Goal: Contribute content: Contribute content

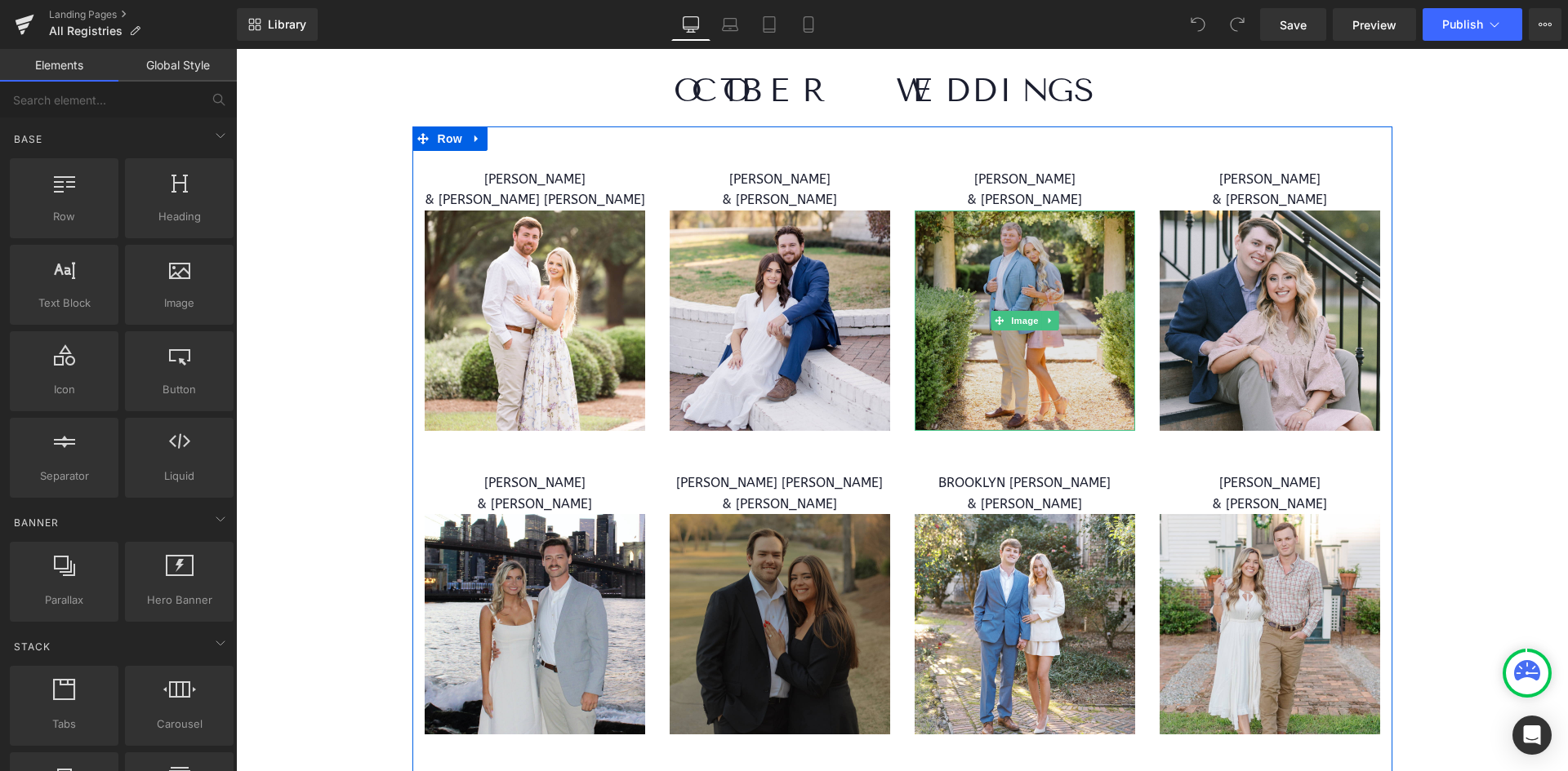
scroll to position [8244, 0]
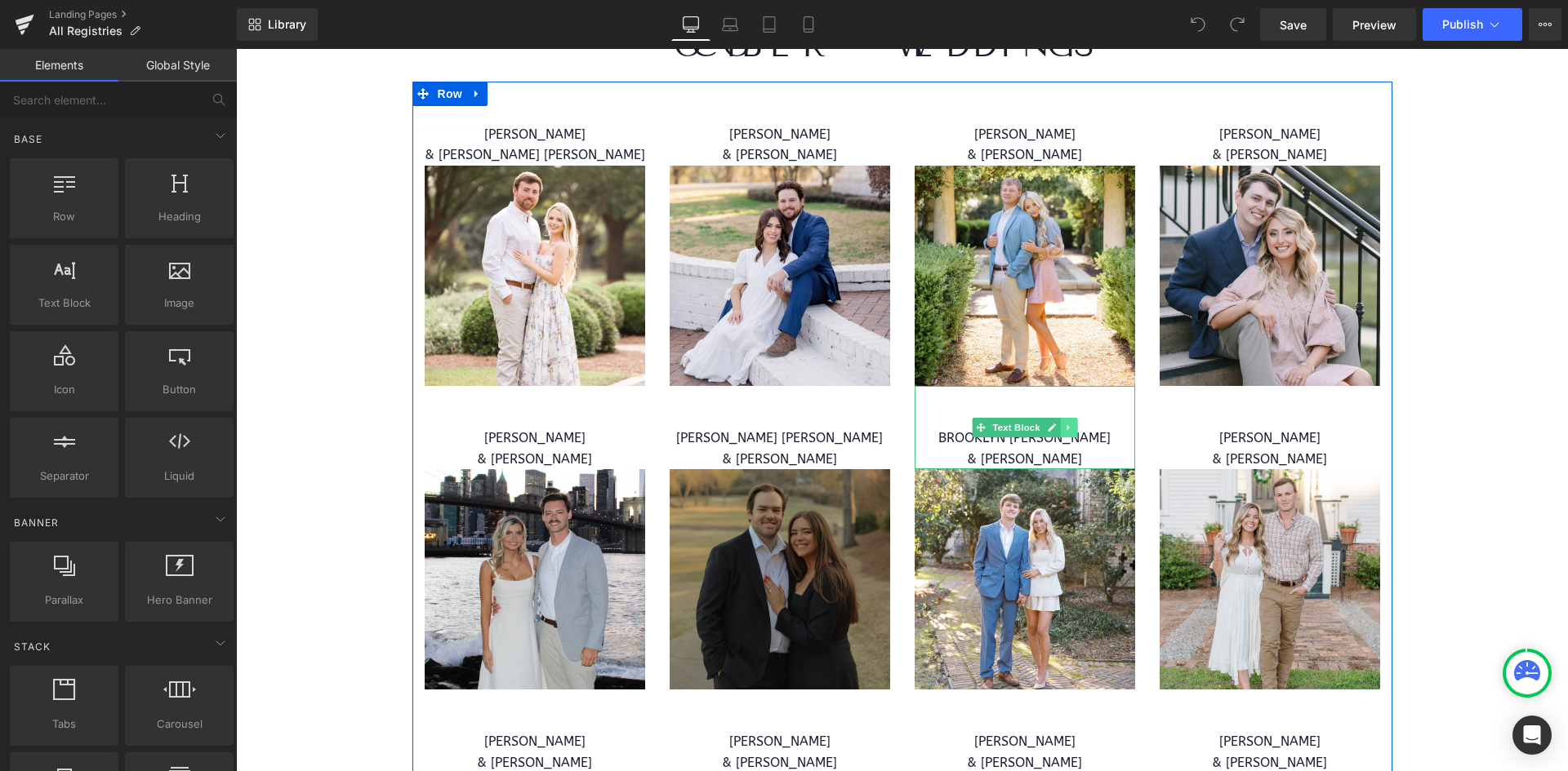
click at [1068, 418] on link at bounding box center [1069, 428] width 17 height 19
click at [1056, 423] on icon at bounding box center [1060, 427] width 9 height 9
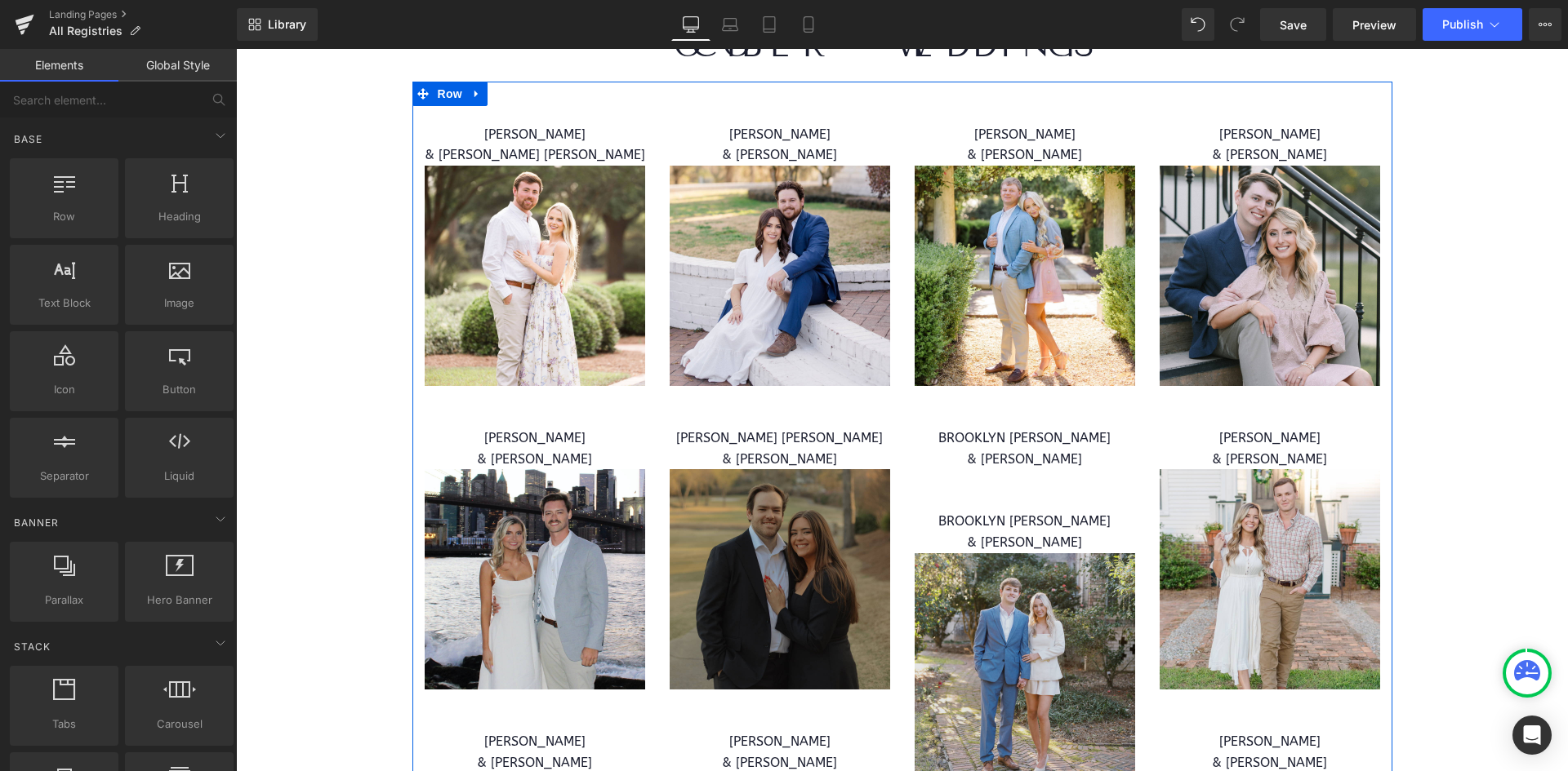
click at [1027, 617] on img at bounding box center [1024, 663] width 221 height 220
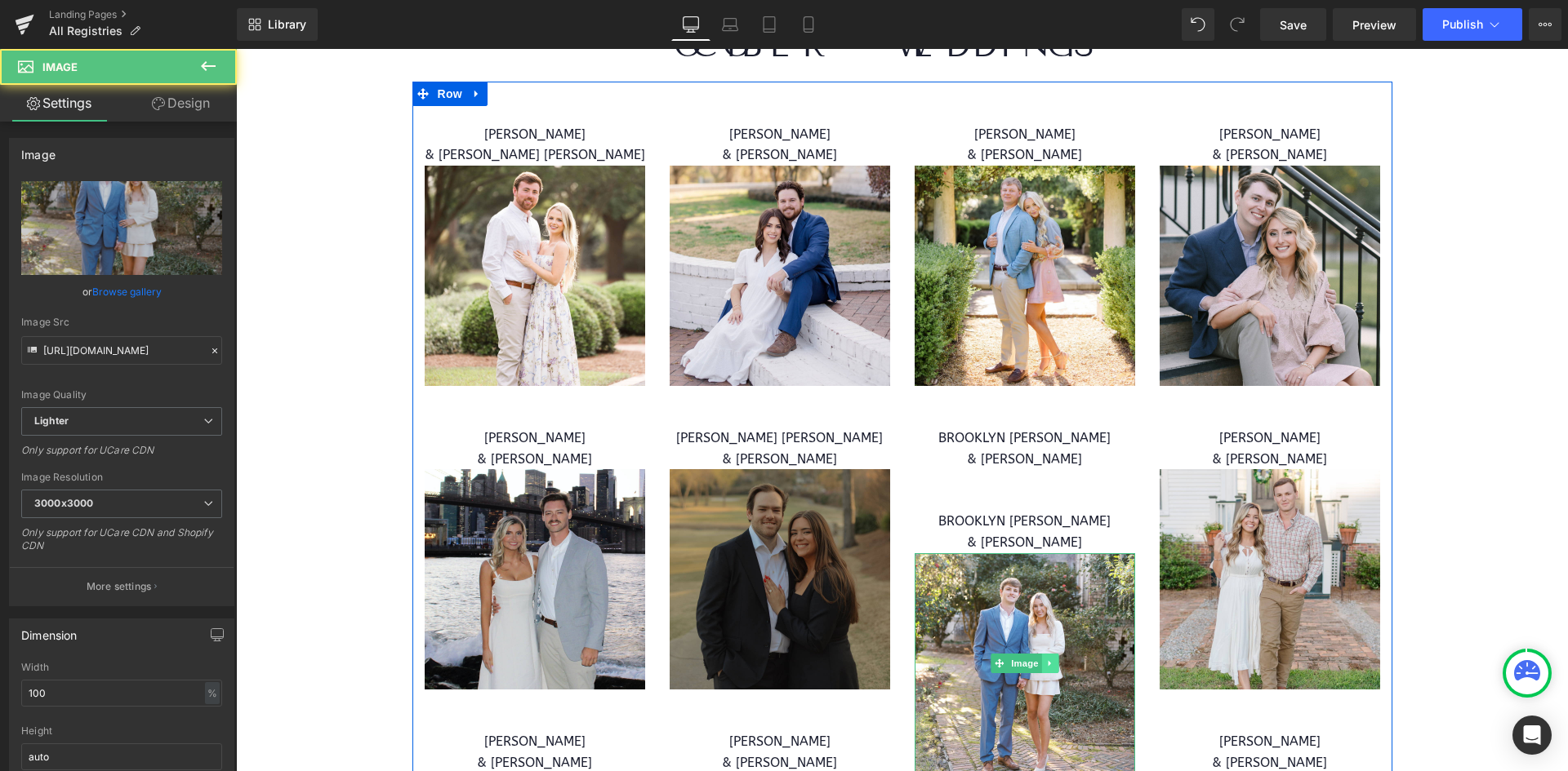
click at [1048, 660] on icon at bounding box center [1049, 663] width 3 height 6
click at [1037, 659] on icon at bounding box center [1042, 663] width 9 height 9
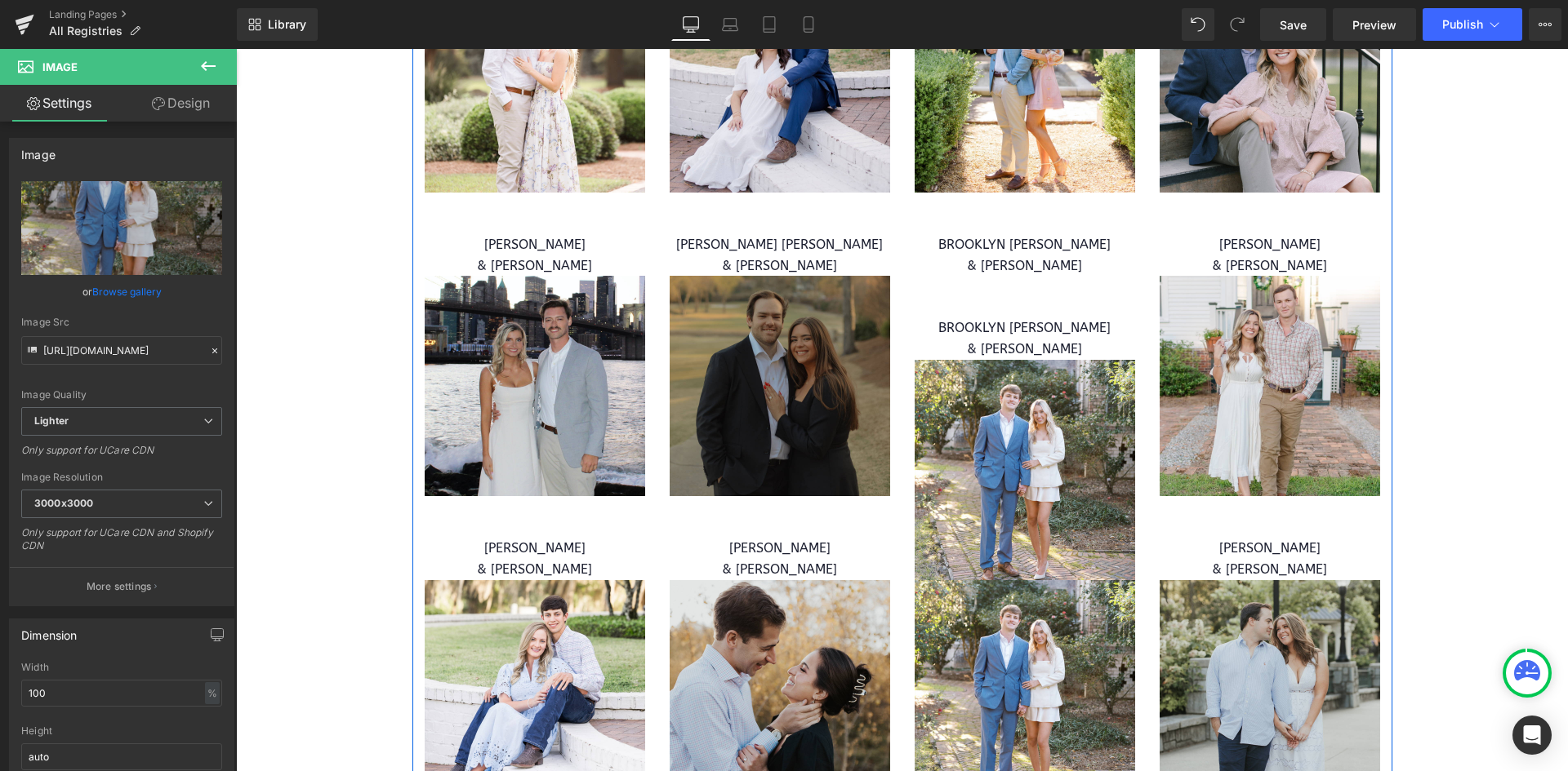
scroll to position [8430, 0]
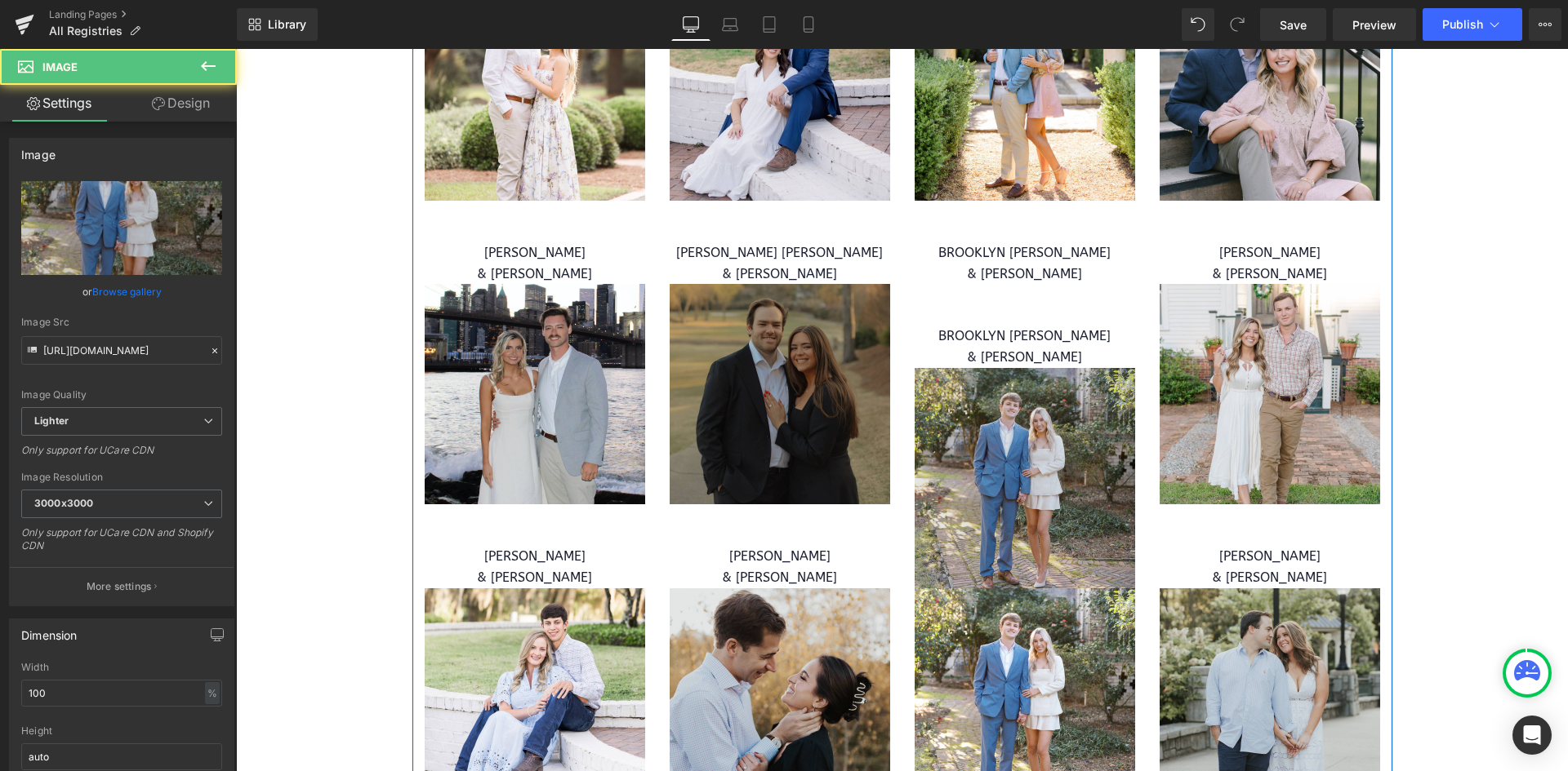
click at [1044, 397] on img at bounding box center [1024, 478] width 221 height 220
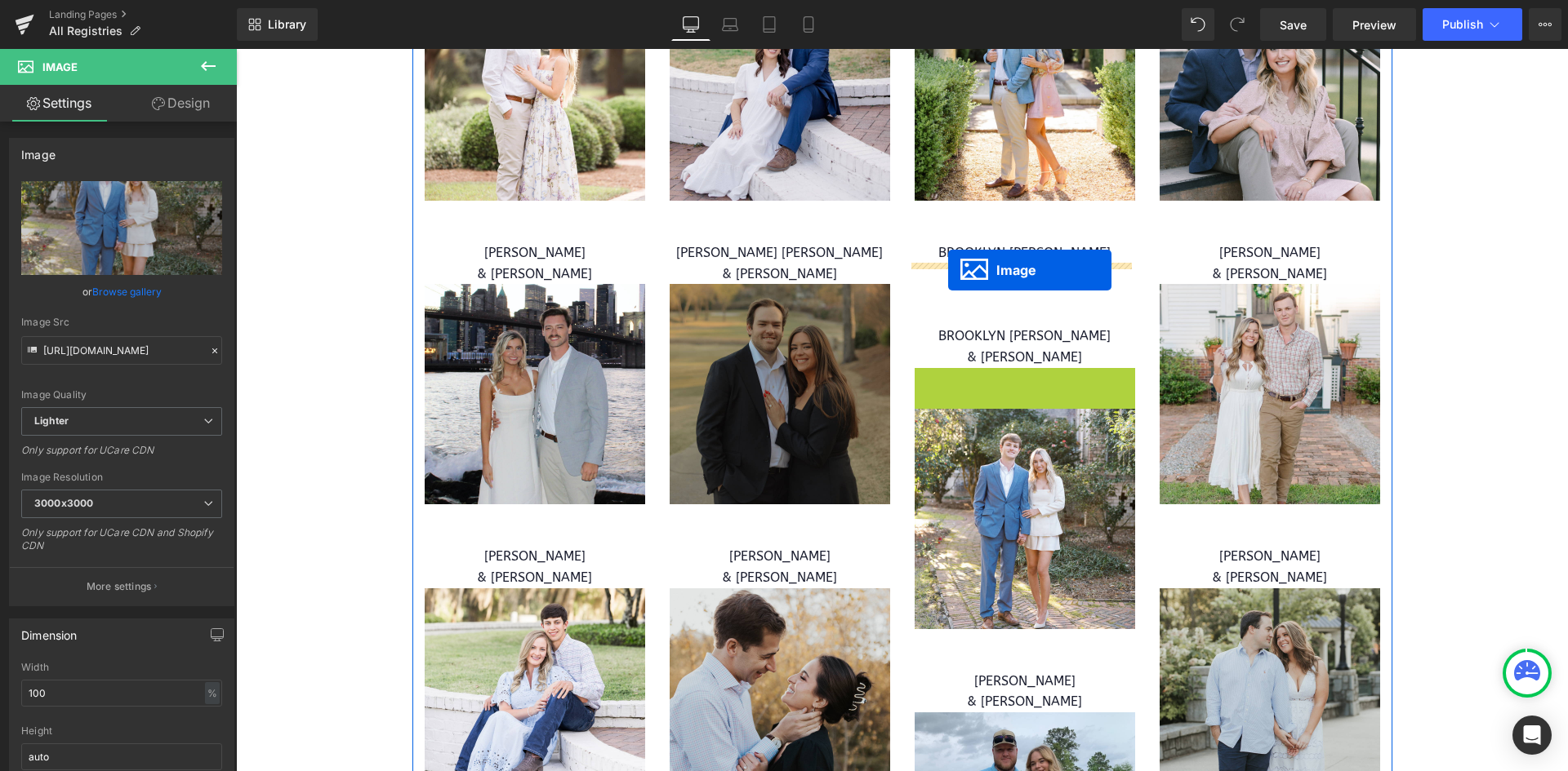
drag, startPoint x: 965, startPoint y: 460, endPoint x: 948, endPoint y: 270, distance: 190.8
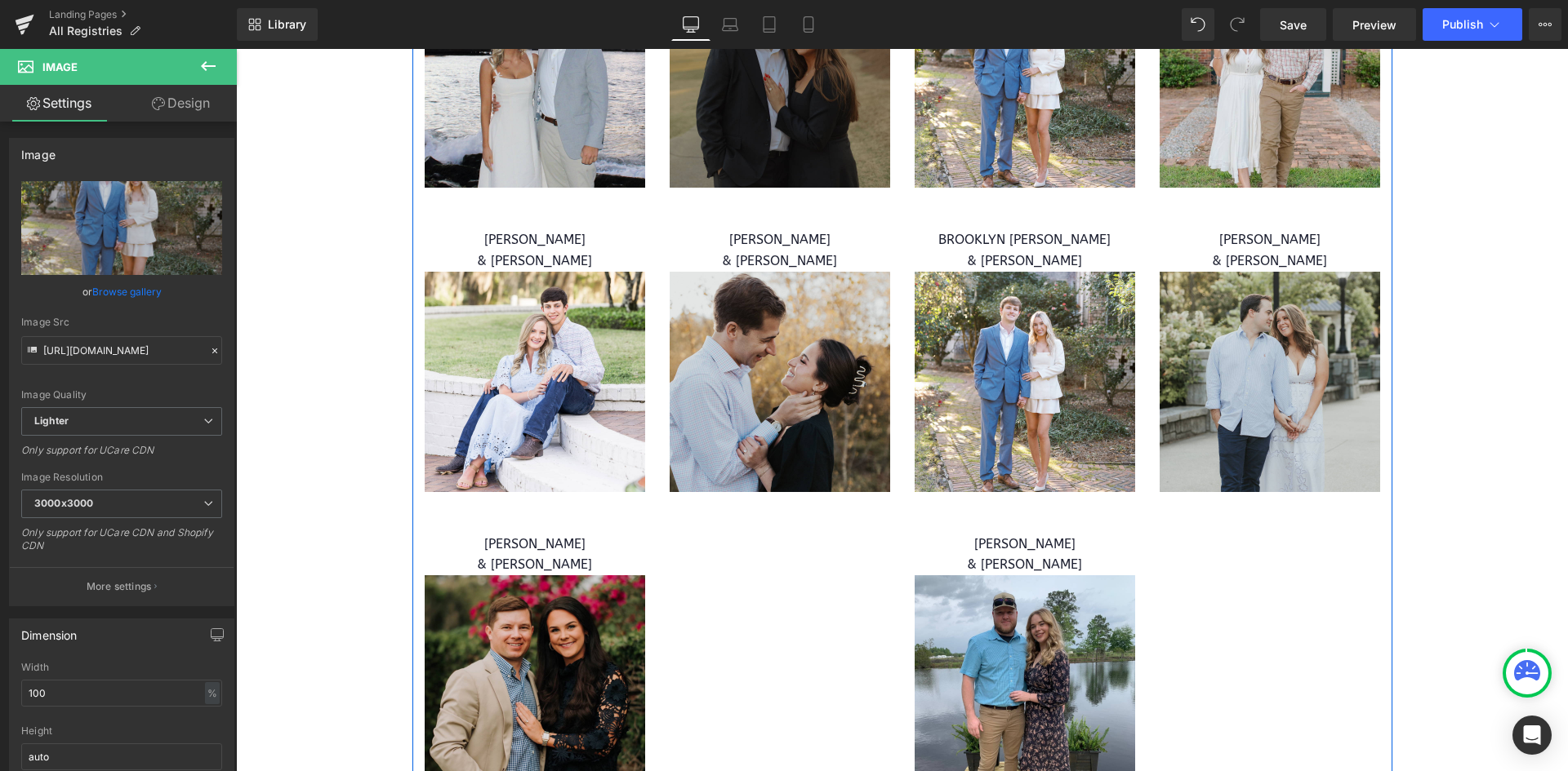
scroll to position [8756, 0]
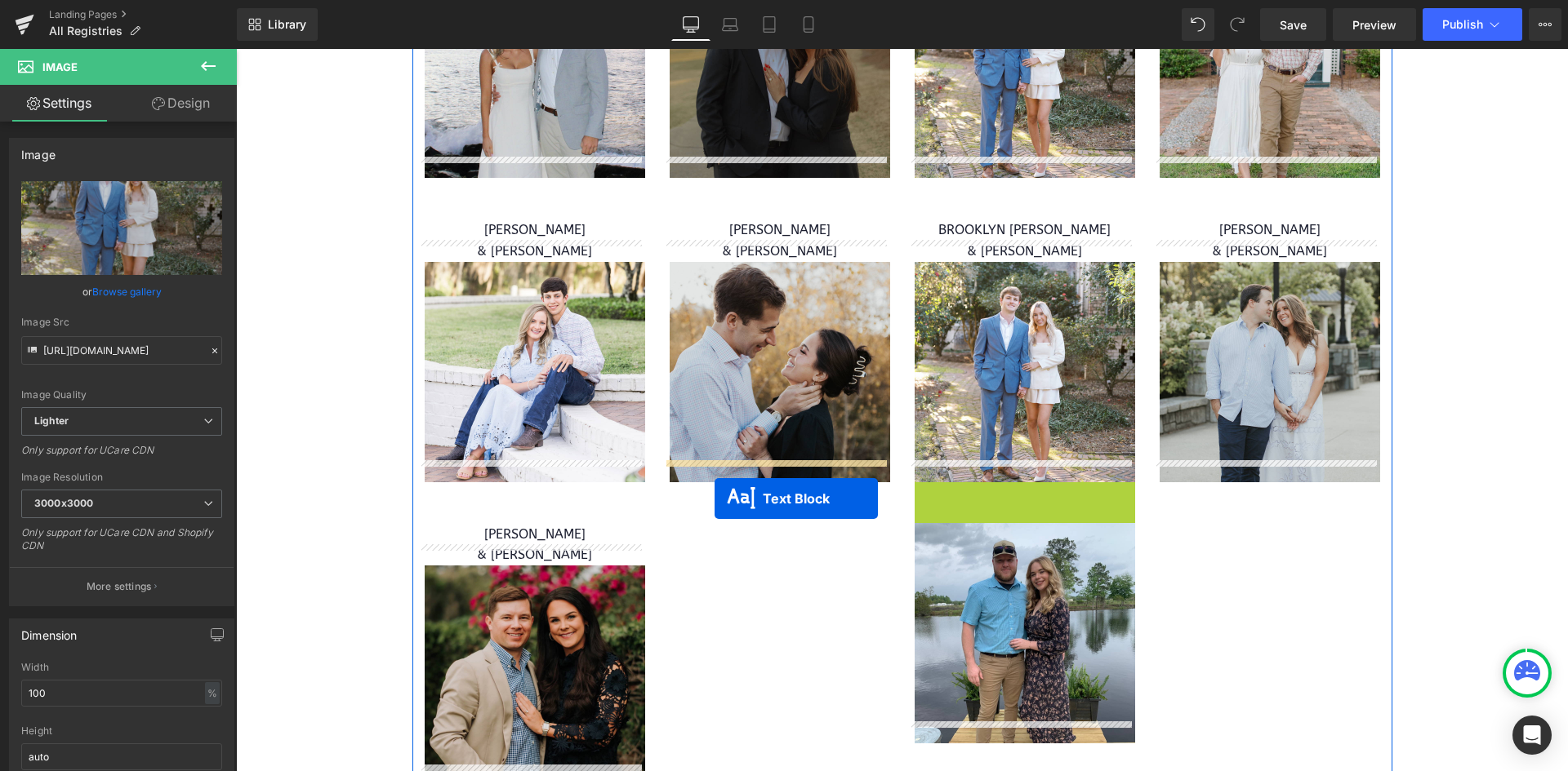
drag, startPoint x: 973, startPoint y: 506, endPoint x: 703, endPoint y: 498, distance: 270.1
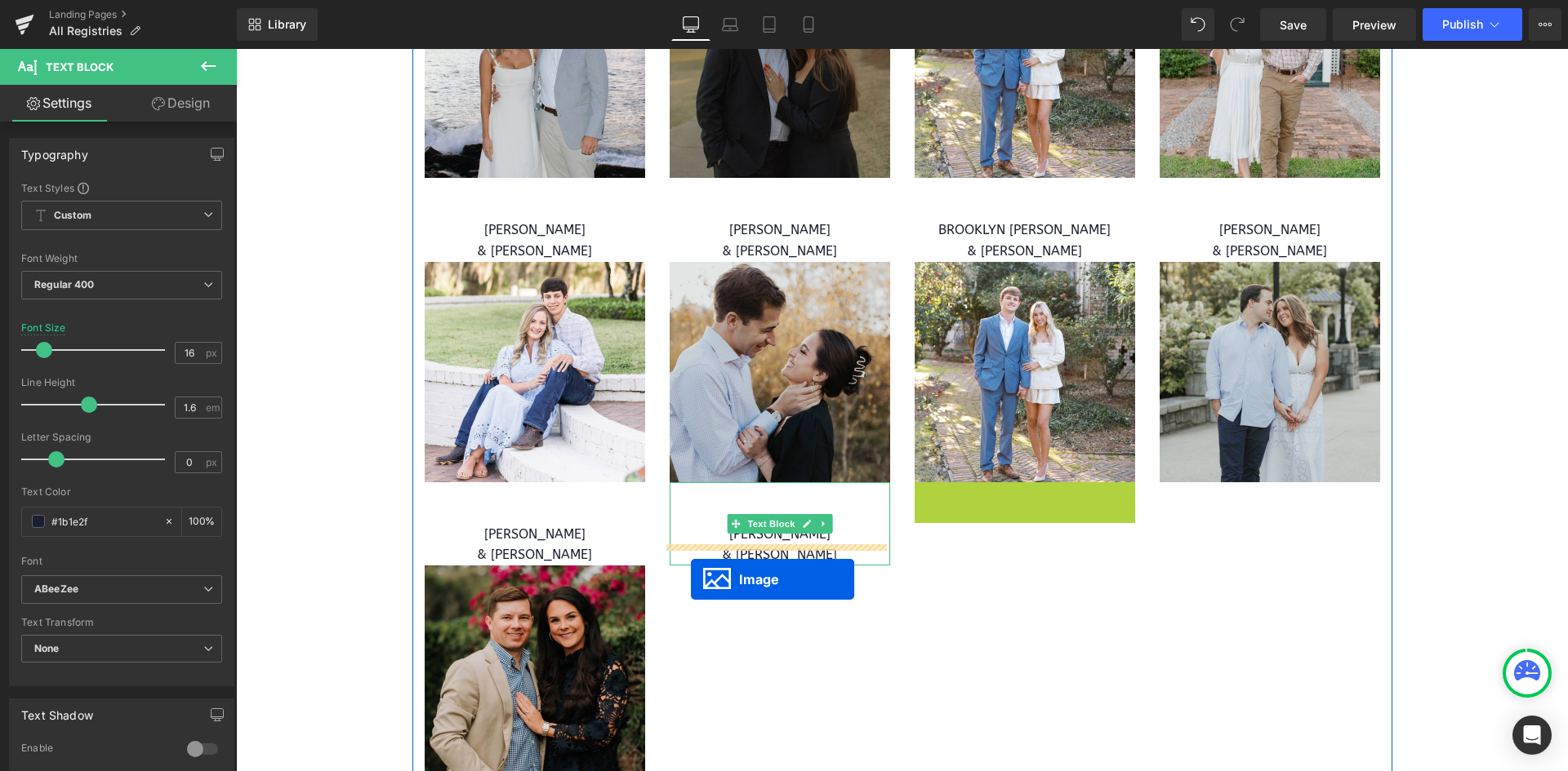
drag, startPoint x: 989, startPoint y: 566, endPoint x: 691, endPoint y: 579, distance: 298.3
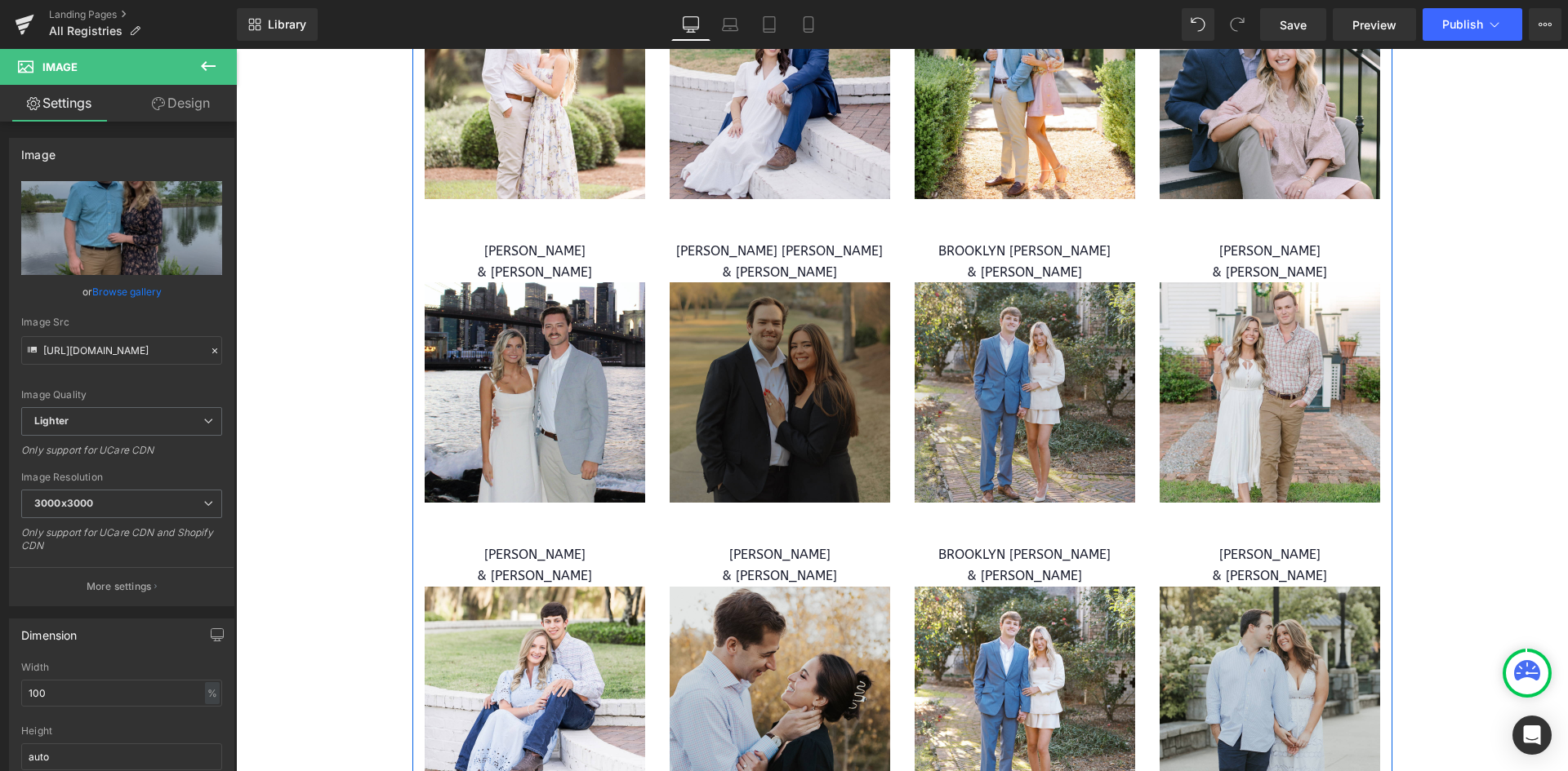
scroll to position [8430, 0]
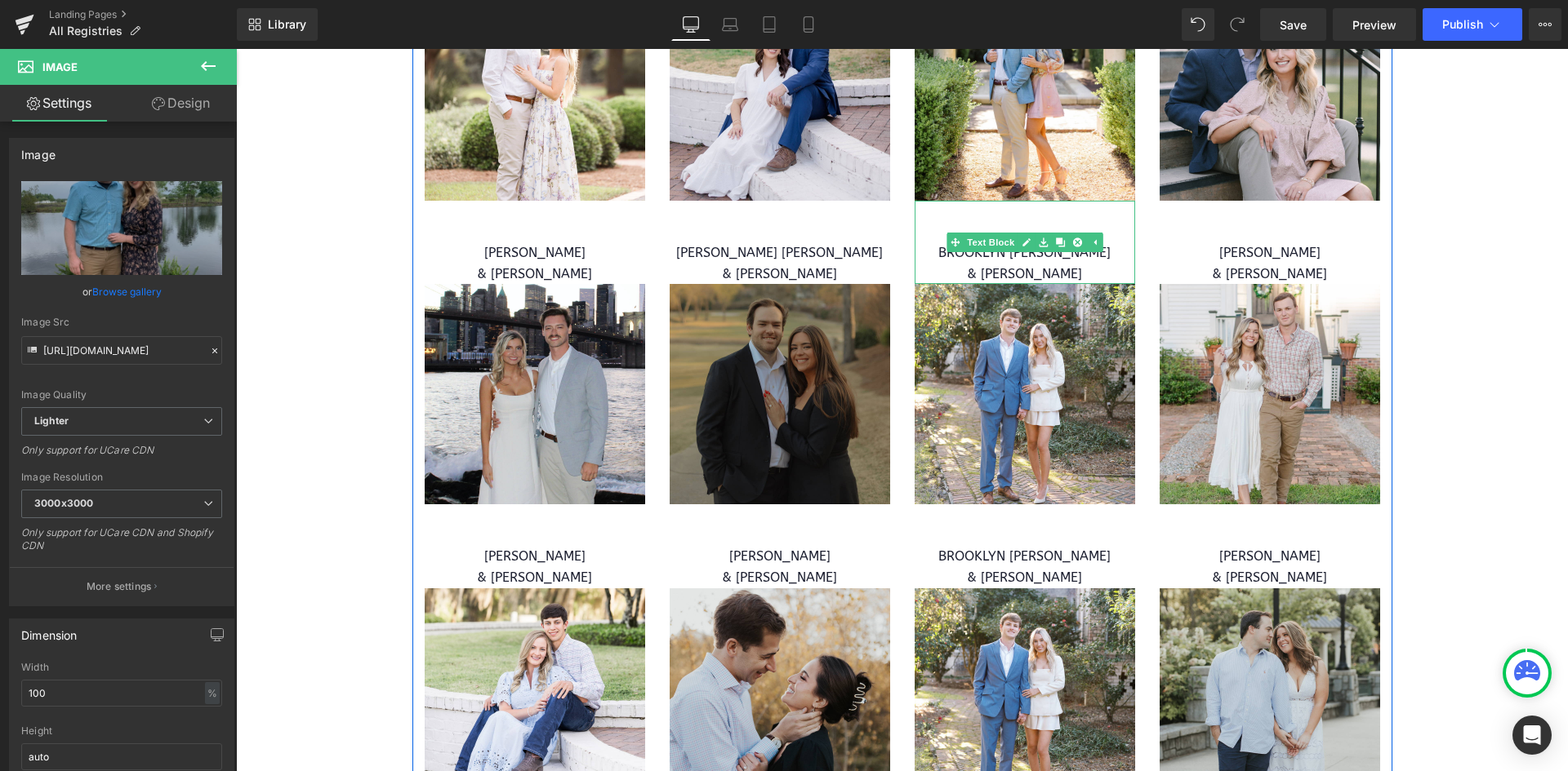
click at [1087, 264] on p "& [PERSON_NAME]" at bounding box center [1024, 274] width 221 height 21
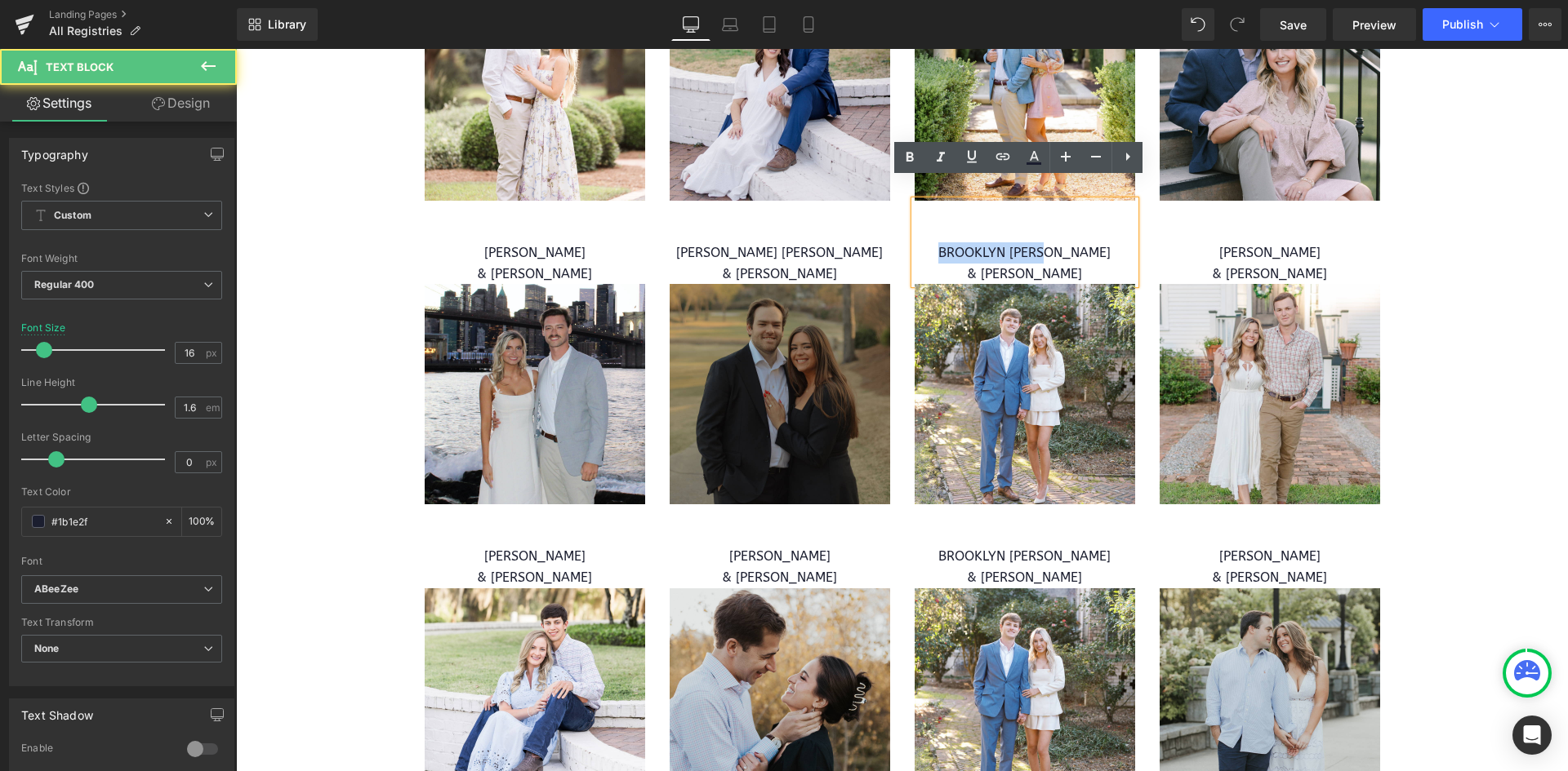
drag, startPoint x: 1091, startPoint y: 227, endPoint x: 925, endPoint y: 236, distance: 166.2
click at [925, 242] on p "BROOKLYN [PERSON_NAME]" at bounding box center [1024, 253] width 221 height 21
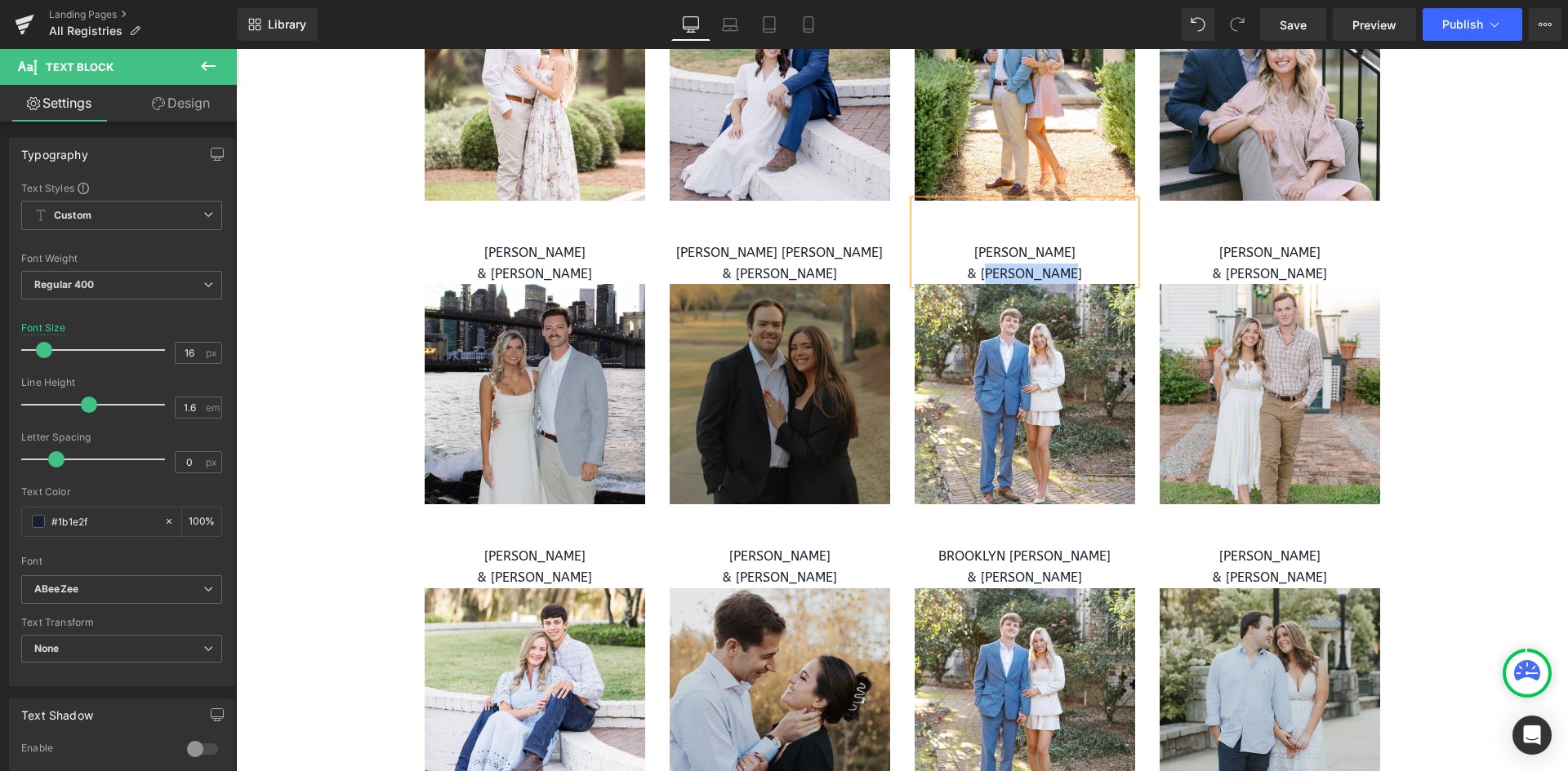
drag, startPoint x: 1091, startPoint y: 252, endPoint x: 987, endPoint y: 261, distance: 104.4
click at [987, 264] on p "& [PERSON_NAME]" at bounding box center [1024, 274] width 221 height 21
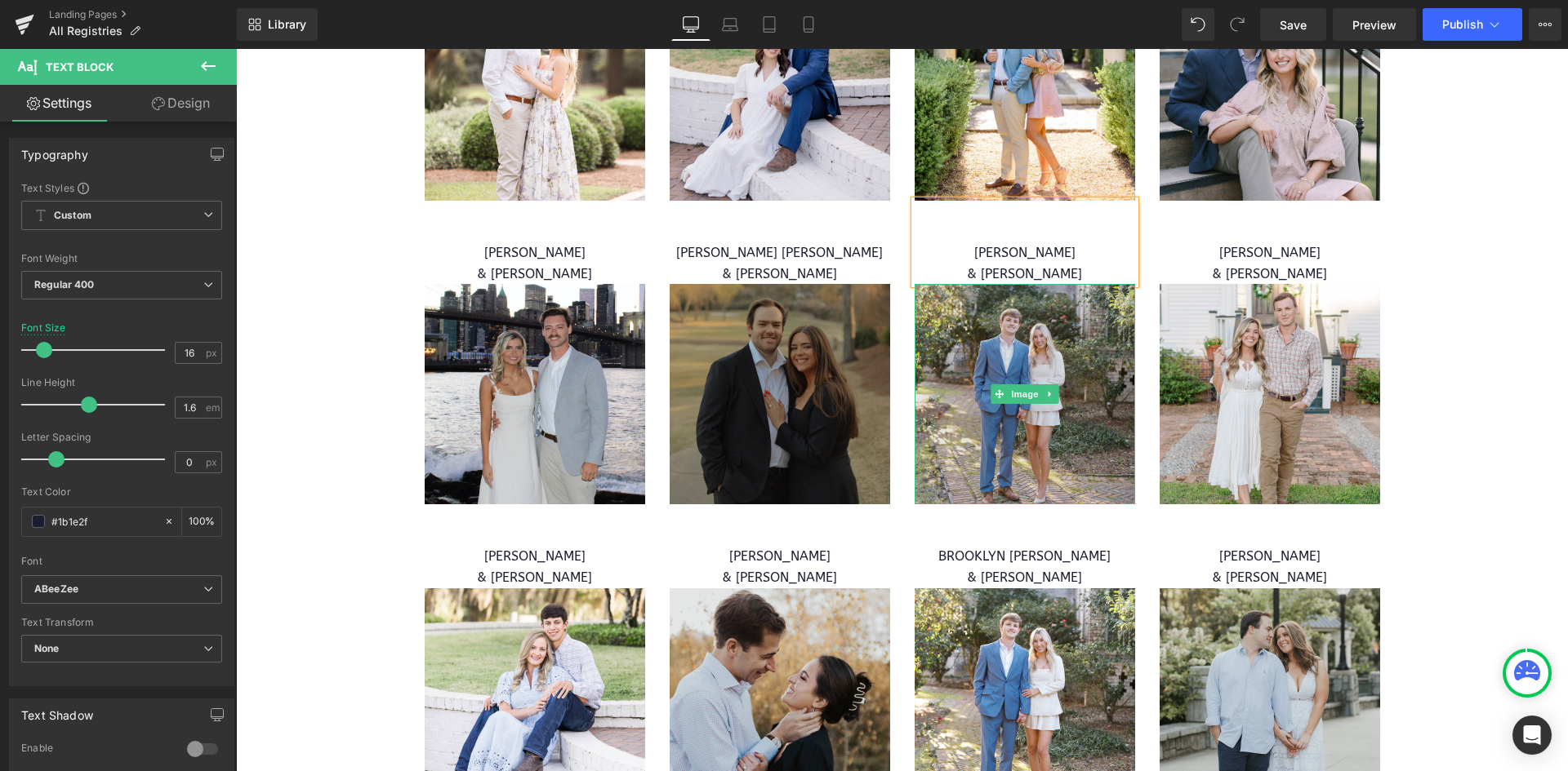
click at [1023, 328] on img at bounding box center [1024, 394] width 221 height 220
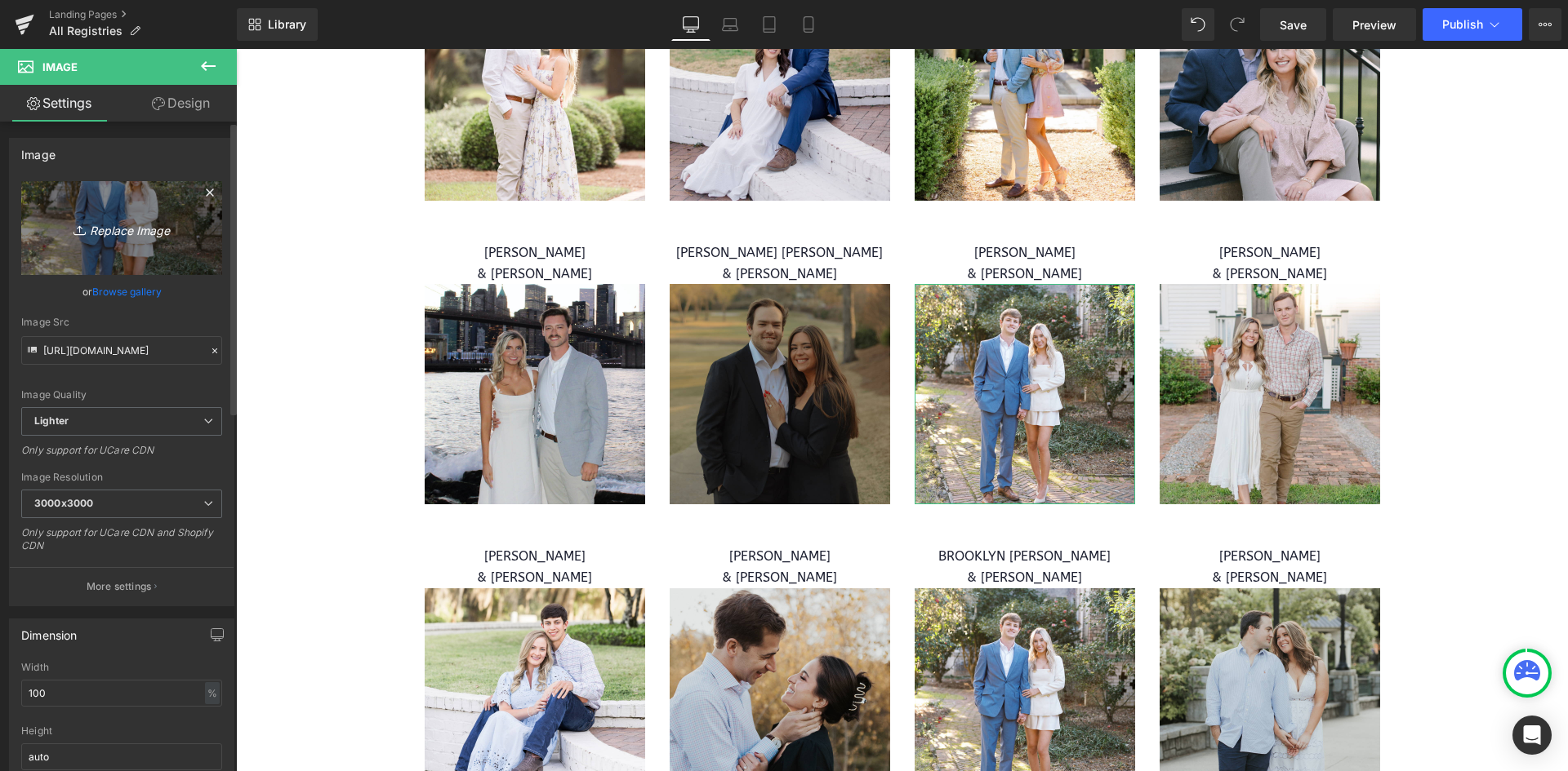
click at [139, 222] on icon "Replace Image" at bounding box center [122, 227] width 131 height 20
type input "C:\fakepath\WEB RESIZE - 2025-09-15T122802.515.png"
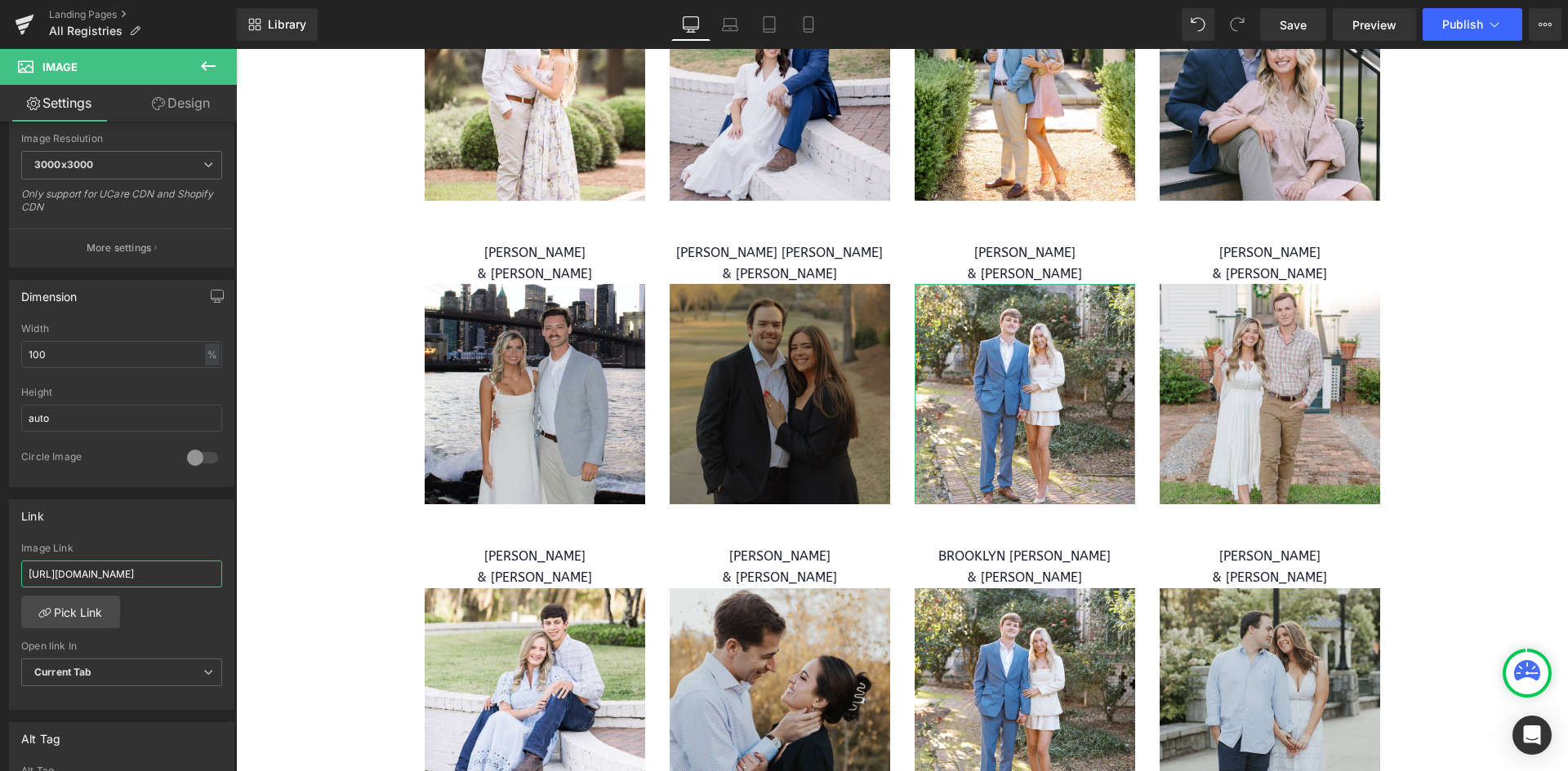
scroll to position [0, 622]
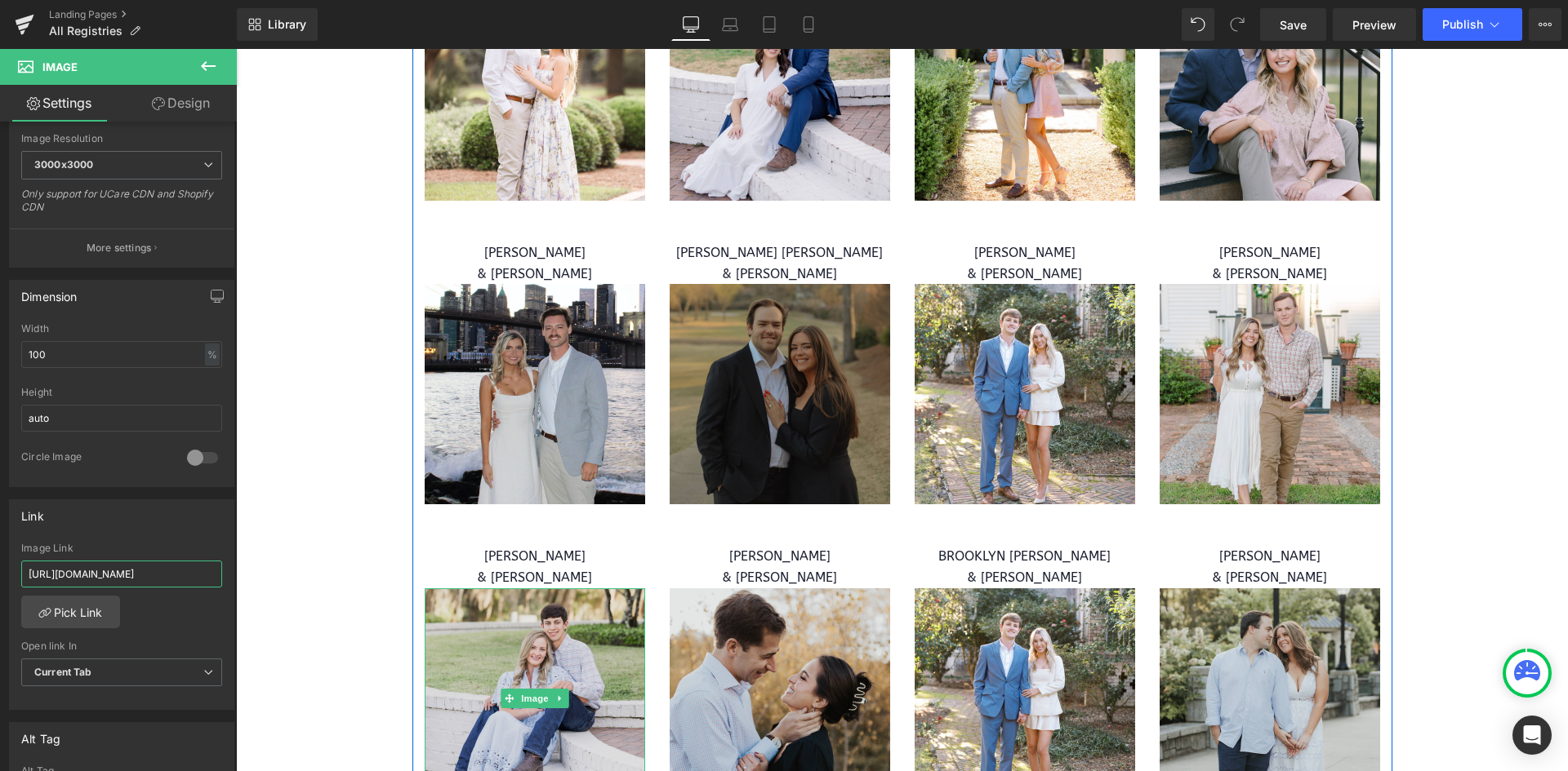
drag, startPoint x: 266, startPoint y: 620, endPoint x: 423, endPoint y: 571, distance: 164.5
paste input "[URL][DOMAIN_NAME]"
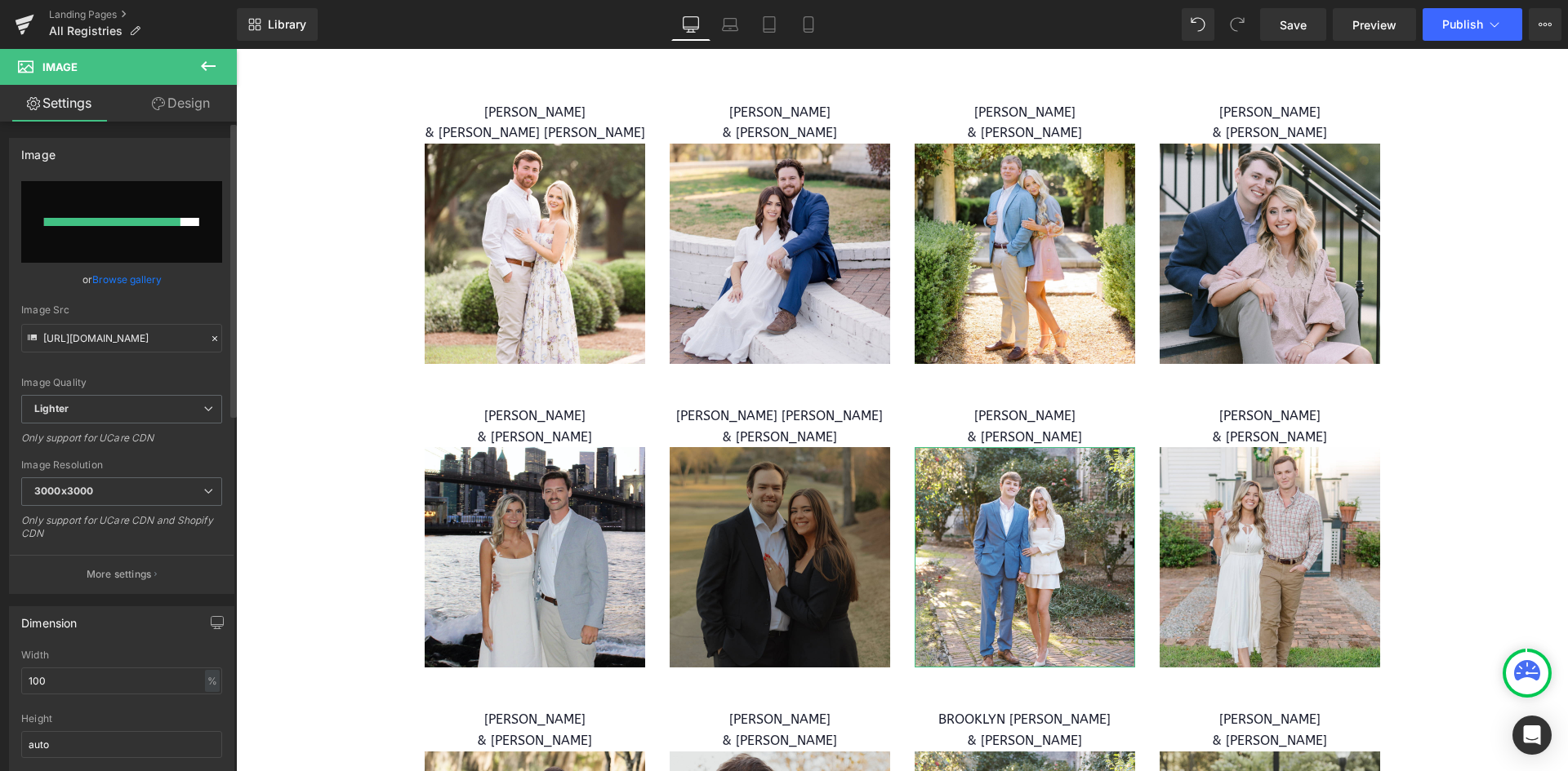
type input "[URL][DOMAIN_NAME]"
click at [142, 276] on link "Browse gallery" at bounding box center [127, 280] width 70 height 29
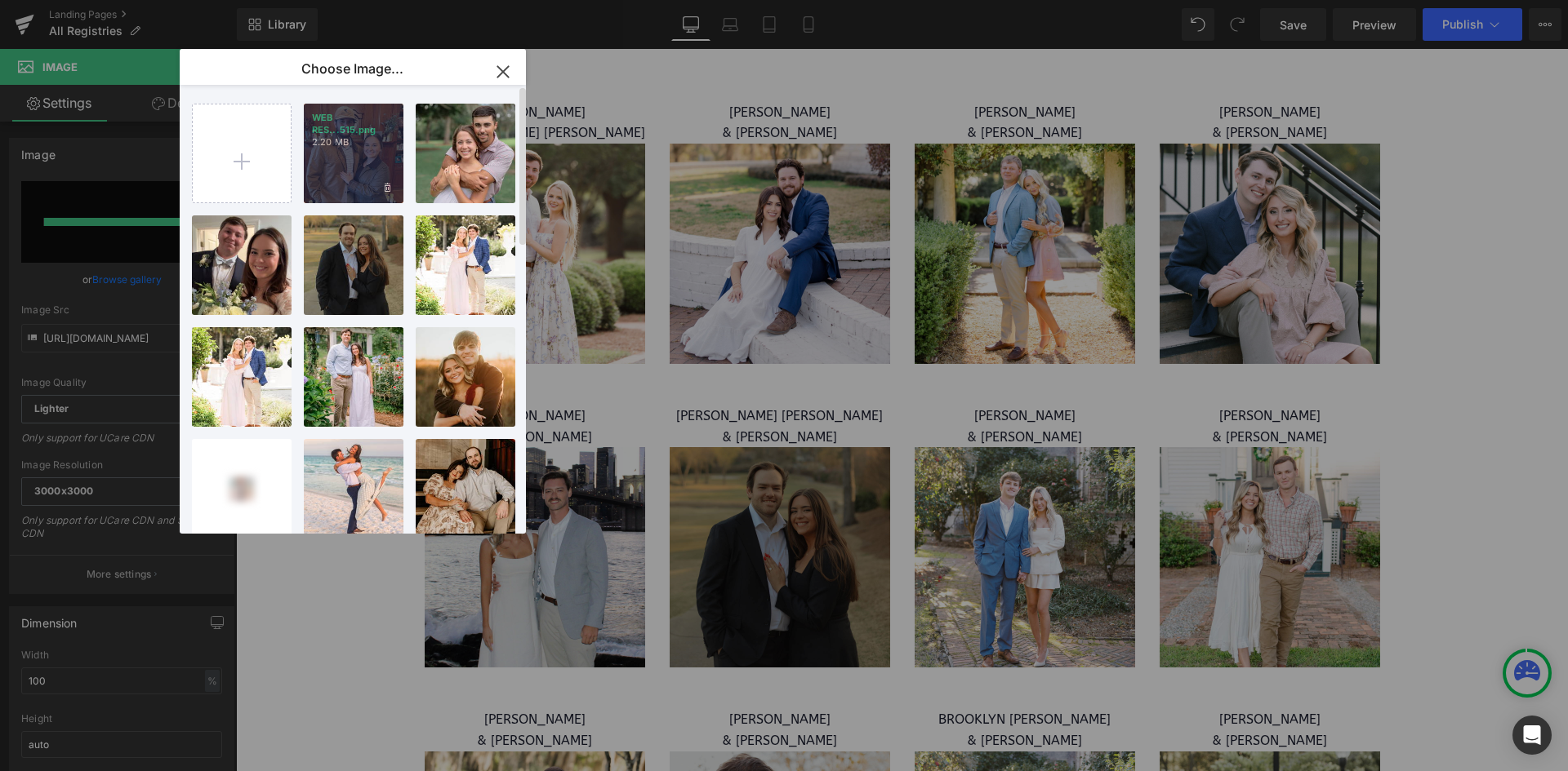
click at [339, 145] on p "2.20 MB" at bounding box center [354, 142] width 84 height 12
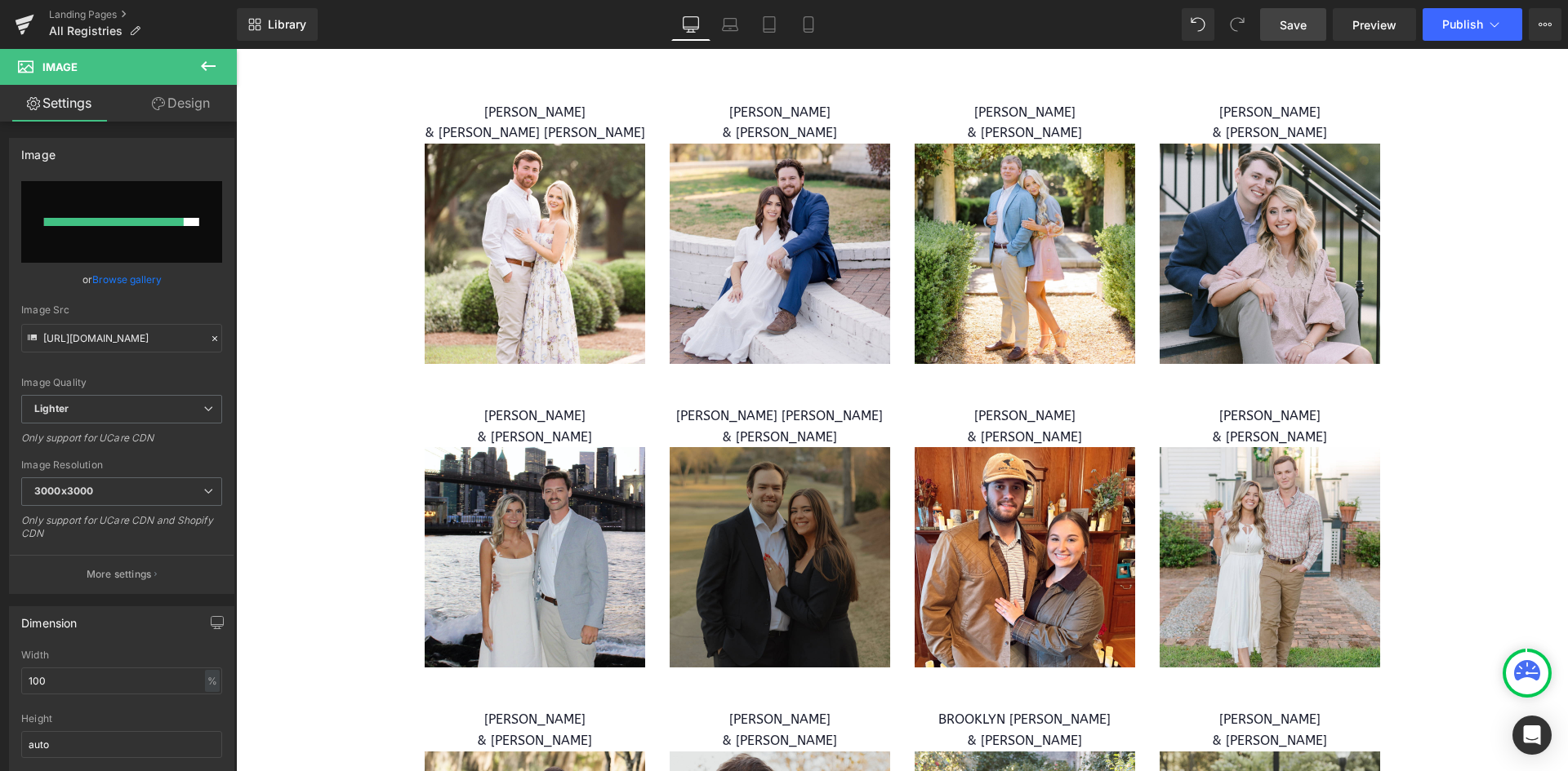
click at [1299, 12] on link "Save" at bounding box center [1293, 24] width 66 height 32
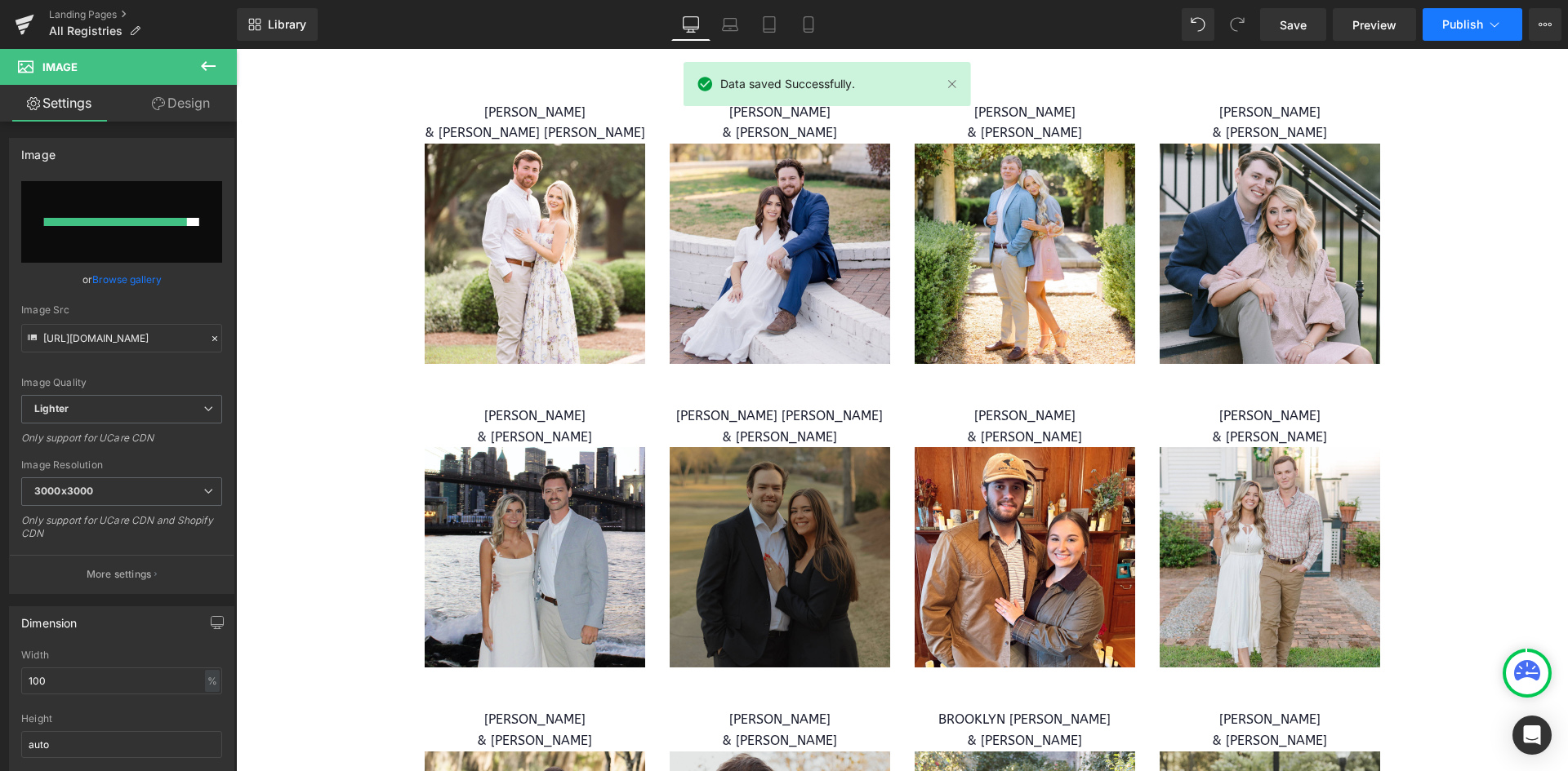
click at [1463, 24] on span "Publish" at bounding box center [1463, 24] width 41 height 13
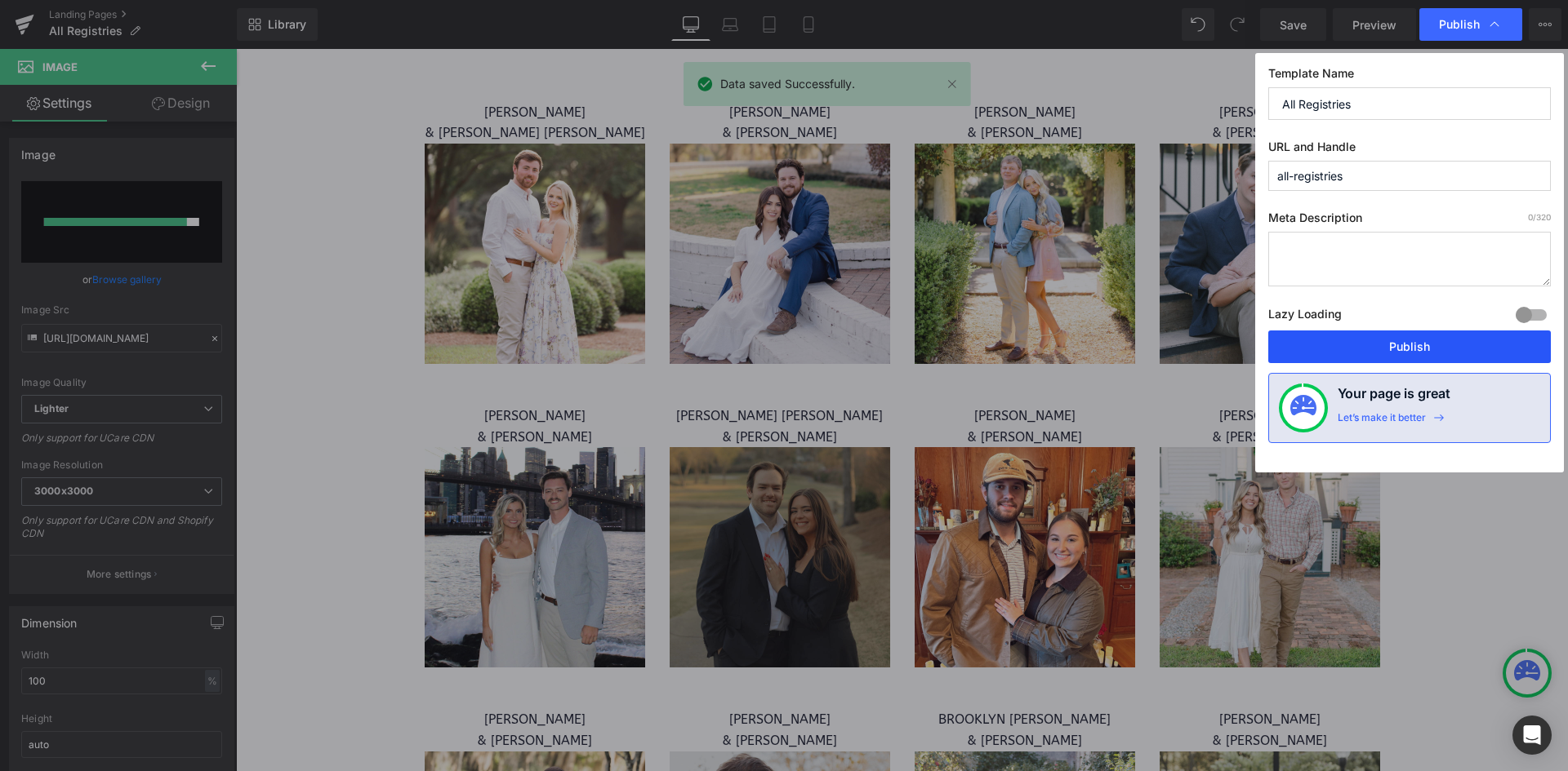
click at [1422, 339] on button "Publish" at bounding box center [1409, 346] width 282 height 32
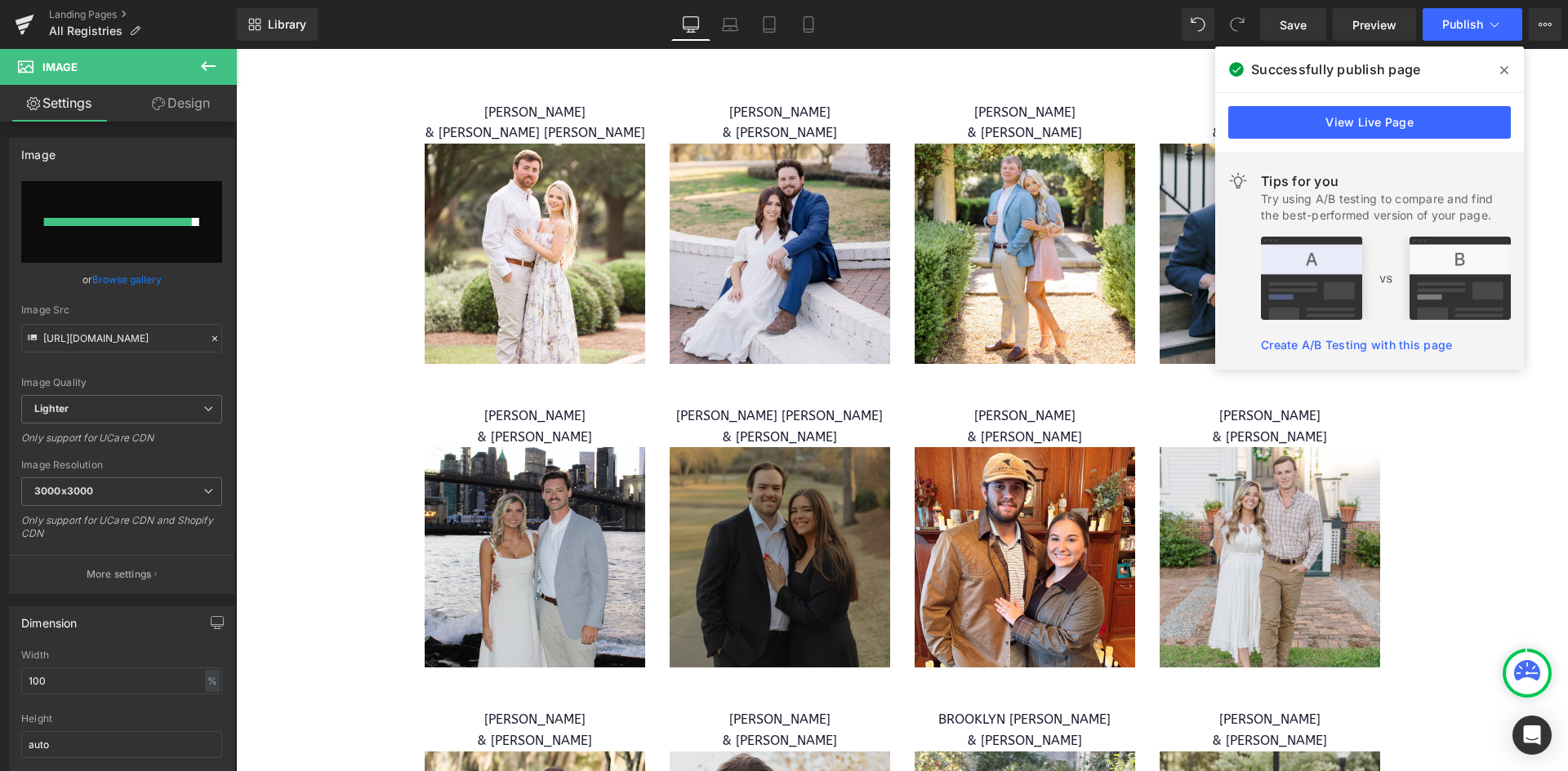
click at [1498, 70] on span at bounding box center [1504, 71] width 26 height 26
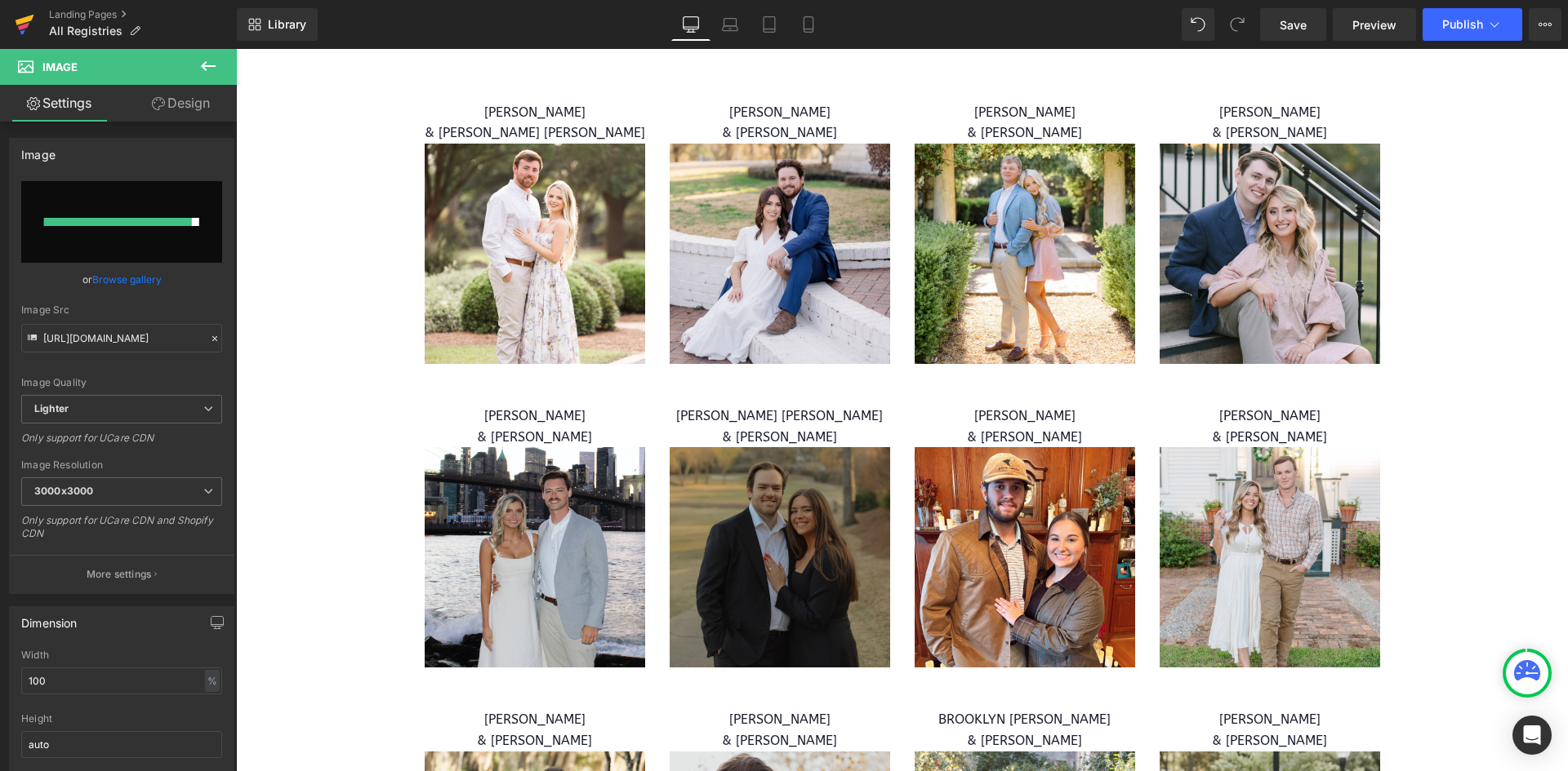
click at [17, 19] on icon at bounding box center [24, 24] width 19 height 41
